Goal: Information Seeking & Learning: Learn about a topic

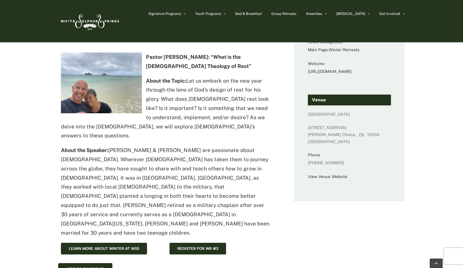
scroll to position [65, 0]
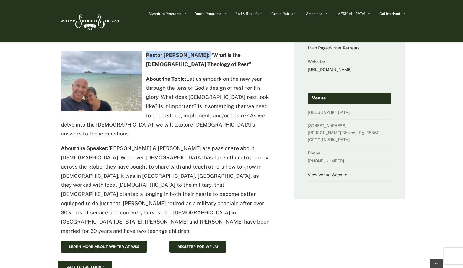
drag, startPoint x: 201, startPoint y: 54, endPoint x: 146, endPoint y: 54, distance: 54.7
click at [146, 54] on strong "Pastor Dave Merrifield: “What is the Christian Theology of Rest”" at bounding box center [198, 59] width 105 height 15
copy strong "Pastor Dave Merrifield"
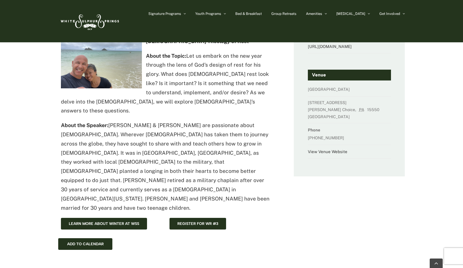
scroll to position [89, 0]
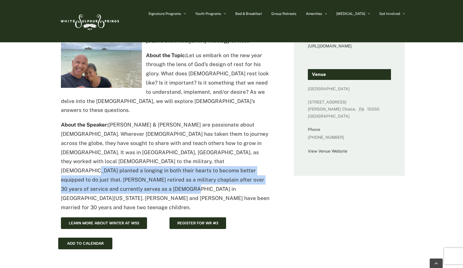
drag, startPoint x: 137, startPoint y: 149, endPoint x: 209, endPoint y: 162, distance: 72.6
click at [209, 162] on p "About the Speaker: Dave & Monica Merrifield are passionate about Jesus. Whereve…" at bounding box center [165, 166] width 208 height 92
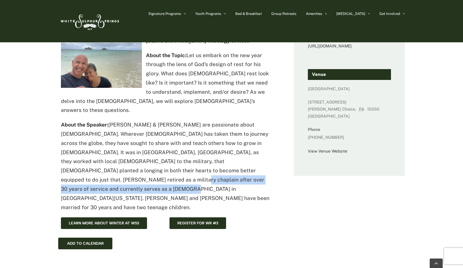
drag, startPoint x: 214, startPoint y: 156, endPoint x: 220, endPoint y: 168, distance: 12.2
click at [220, 168] on p "About the Speaker: Dave & Monica Merrifield are passionate about Jesus. Whereve…" at bounding box center [165, 166] width 208 height 92
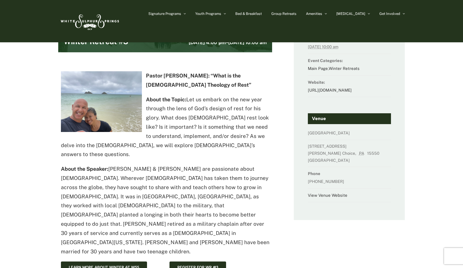
scroll to position [43, 0]
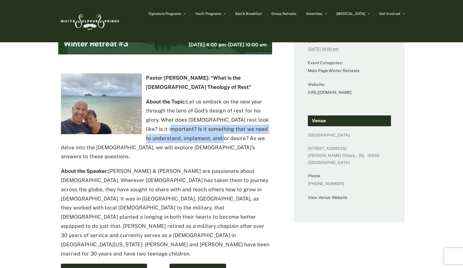
drag, startPoint x: 174, startPoint y: 129, endPoint x: 239, endPoint y: 138, distance: 65.6
click at [239, 138] on p "About the Topic: Let us embark on the new year through the lens of God’s design…" at bounding box center [165, 129] width 208 height 64
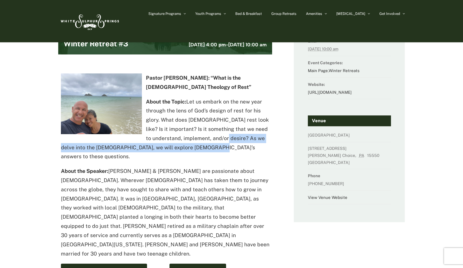
drag, startPoint x: 243, startPoint y: 138, endPoint x: 243, endPoint y: 147, distance: 9.5
click at [243, 147] on p "About the Topic: Let us embark on the new year through the lens of God’s design…" at bounding box center [165, 129] width 208 height 64
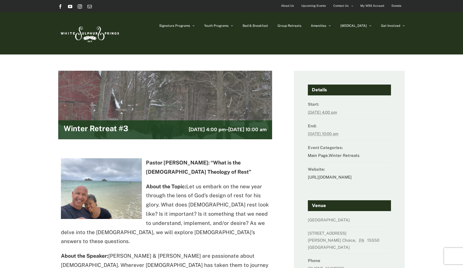
scroll to position [0, 0]
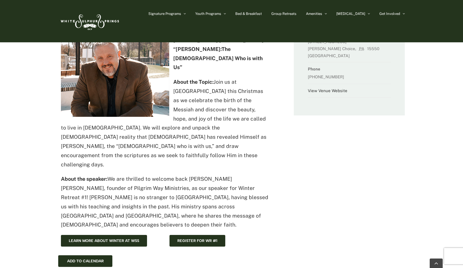
scroll to position [150, 0]
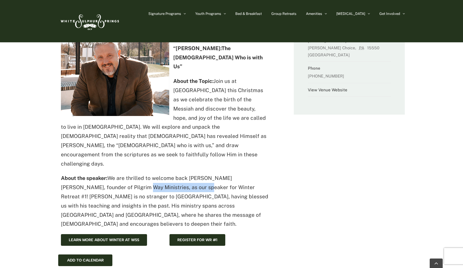
drag, startPoint x: 105, startPoint y: 156, endPoint x: 169, endPoint y: 160, distance: 64.0
click at [167, 174] on p "About the speaker: We are thrilled to welcome back Jed Robyn, founder of Pilgri…" at bounding box center [165, 201] width 208 height 55
click at [169, 174] on p "About the speaker: We are thrilled to welcome back Jed Robyn, founder of Pilgri…" at bounding box center [165, 201] width 208 height 55
drag, startPoint x: 187, startPoint y: 157, endPoint x: 135, endPoint y: 154, distance: 51.3
click at [135, 174] on p "About the speaker: We are thrilled to welcome back Jed Robyn, founder of Pilgri…" at bounding box center [165, 201] width 208 height 55
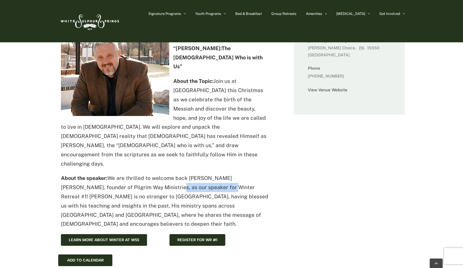
click at [135, 174] on p "About the speaker: We are thrilled to welcome back Jed Robyn, founder of Pilgri…" at bounding box center [165, 201] width 208 height 55
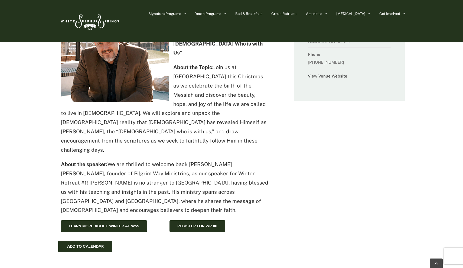
scroll to position [167, 0]
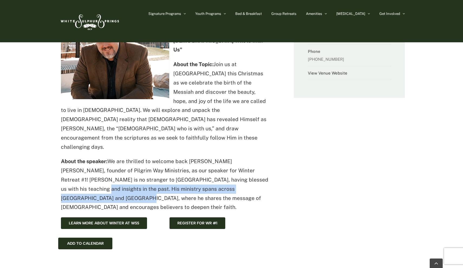
drag, startPoint x: 246, startPoint y: 148, endPoint x: 248, endPoint y: 161, distance: 13.4
click at [248, 161] on p "About the speaker: We are thrilled to welcome back Jed Robyn, founder of Pilgri…" at bounding box center [165, 184] width 208 height 55
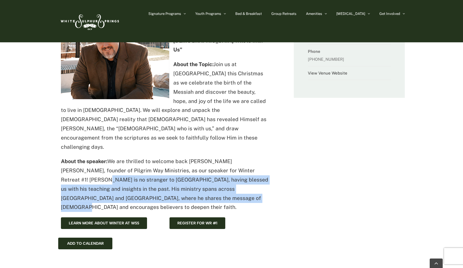
drag, startPoint x: 248, startPoint y: 169, endPoint x: 248, endPoint y: 125, distance: 44.7
click at [248, 157] on p "About the speaker: We are thrilled to welcome back Jed Robyn, founder of Pilgri…" at bounding box center [165, 184] width 208 height 55
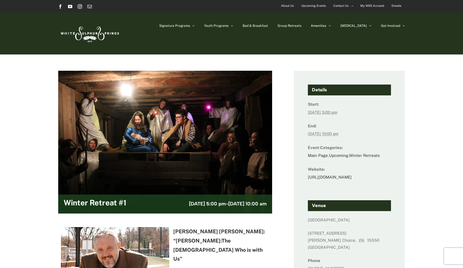
scroll to position [0, 0]
